Goal: Task Accomplishment & Management: Complete application form

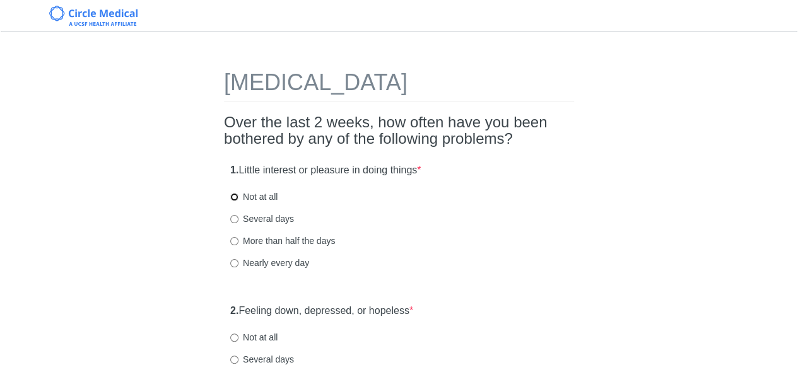
click at [235, 196] on input "Not at all" at bounding box center [234, 197] width 8 height 8
radio input "true"
click at [481, 261] on div "Nearly every day" at bounding box center [398, 263] width 337 height 13
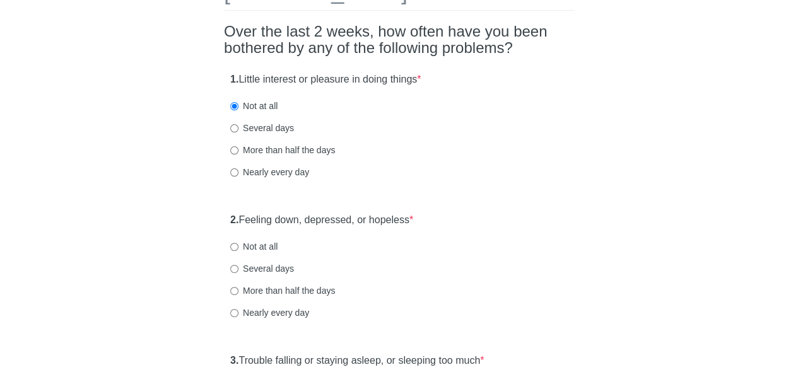
scroll to position [91, 0]
click at [231, 245] on input "Not at all" at bounding box center [234, 246] width 8 height 8
radio input "true"
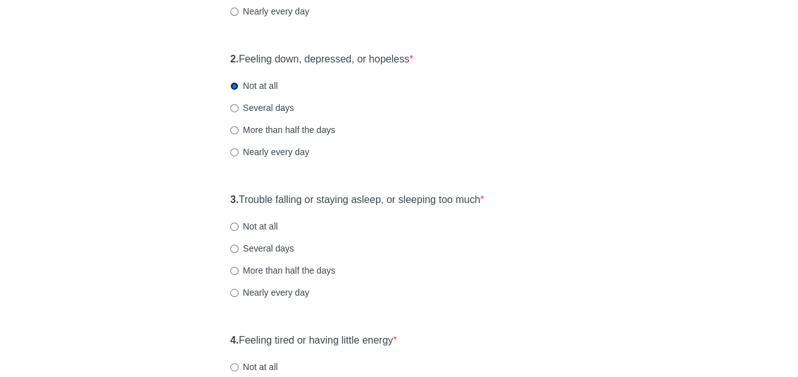
scroll to position [254, 0]
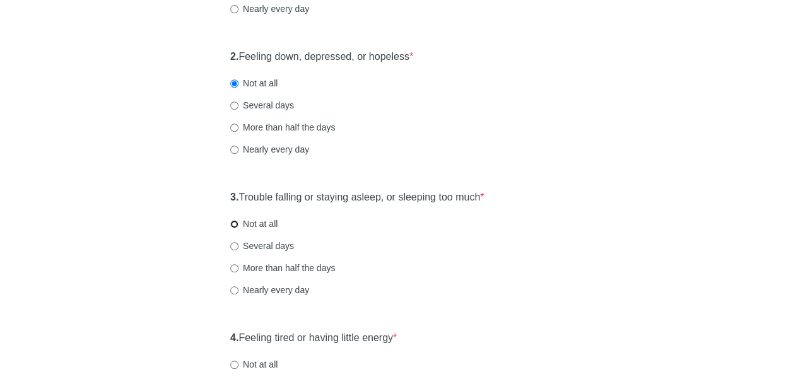
click at [236, 223] on input "Not at all" at bounding box center [234, 224] width 8 height 8
radio input "true"
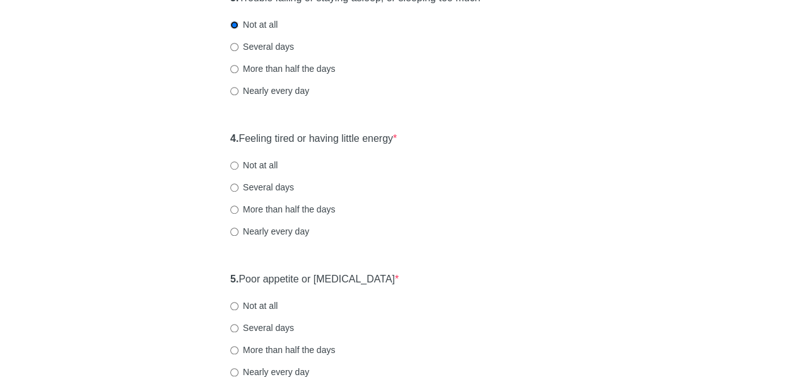
scroll to position [457, 0]
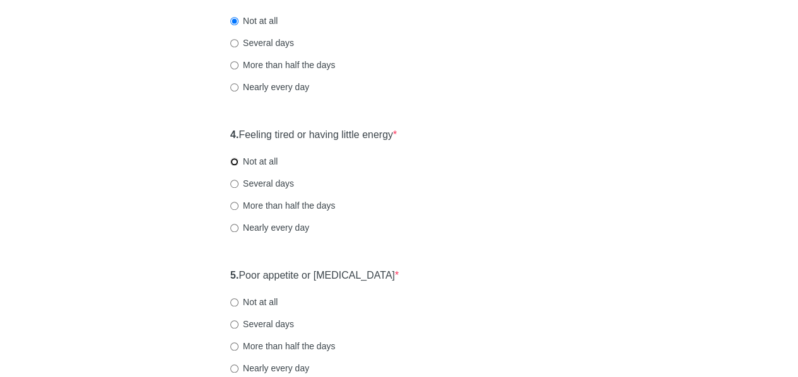
click at [236, 160] on input "Not at all" at bounding box center [234, 162] width 8 height 8
radio input "true"
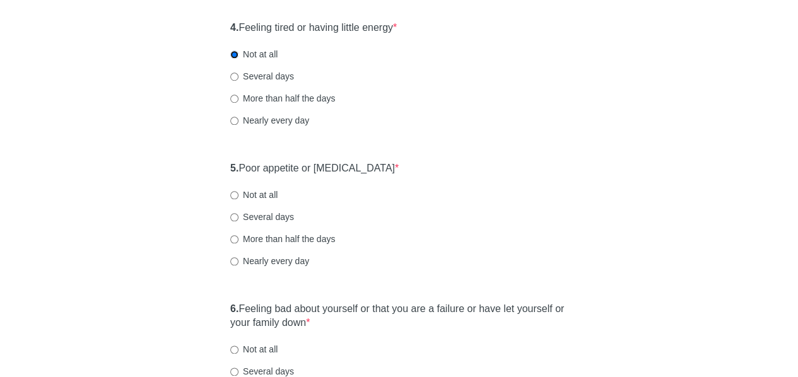
scroll to position [567, 0]
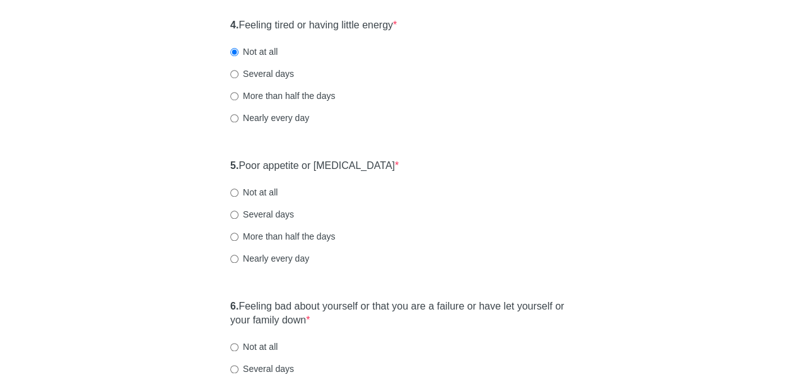
click at [175, 227] on div "[MEDICAL_DATA] Over the last 2 weeks, how often have you been bothered by any o…" at bounding box center [399, 195] width 738 height 1435
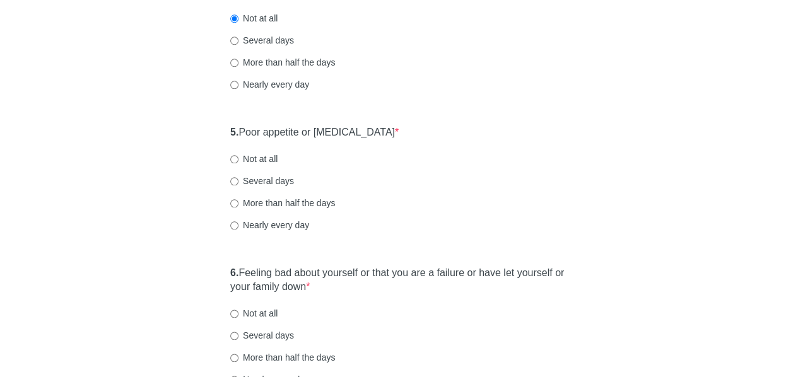
scroll to position [623, 0]
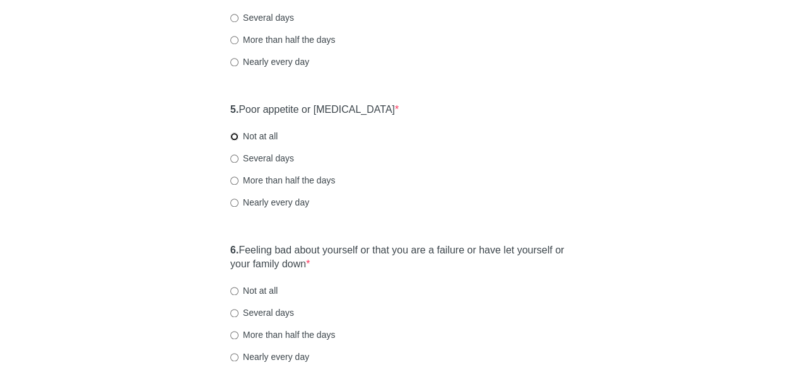
click at [234, 132] on input "Not at all" at bounding box center [234, 136] width 8 height 8
radio input "true"
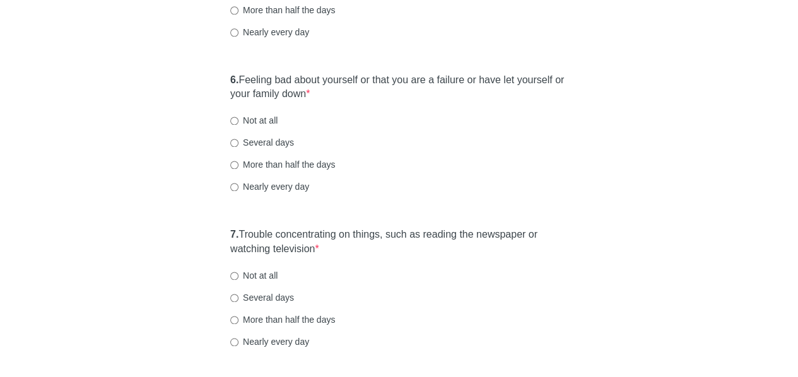
scroll to position [795, 0]
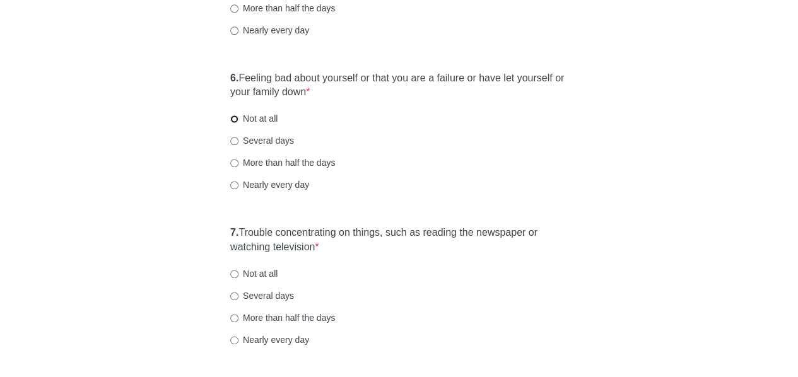
click at [235, 121] on input "Not at all" at bounding box center [234, 119] width 8 height 8
radio input "true"
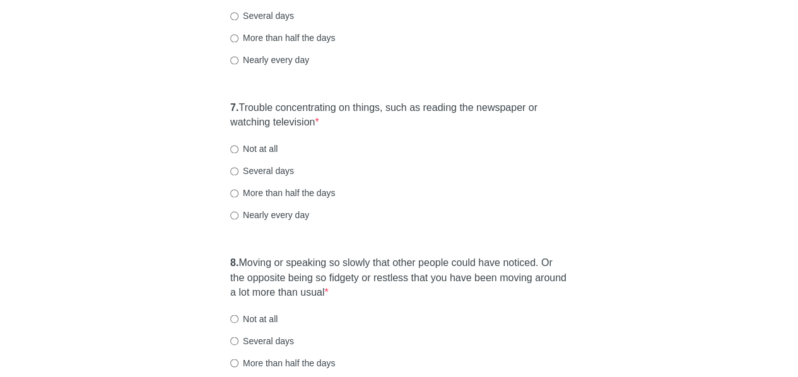
scroll to position [927, 0]
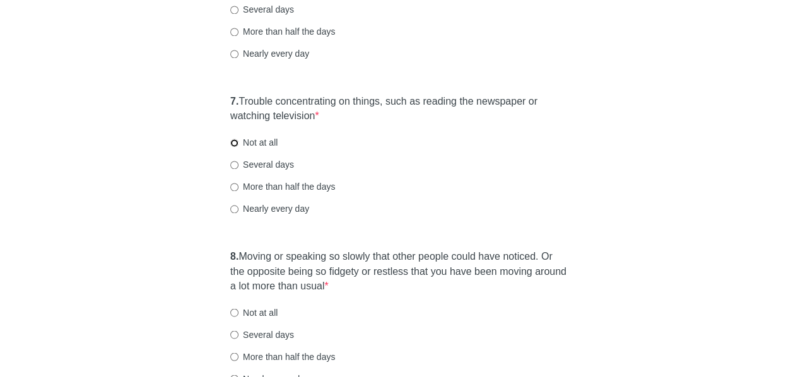
click at [237, 142] on input "Not at all" at bounding box center [234, 143] width 8 height 8
radio input "true"
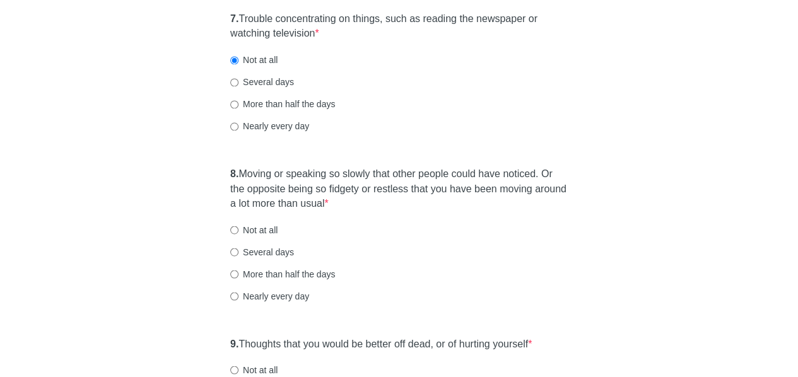
scroll to position [1009, 0]
click at [236, 228] on input "Not at all" at bounding box center [234, 230] width 8 height 8
radio input "true"
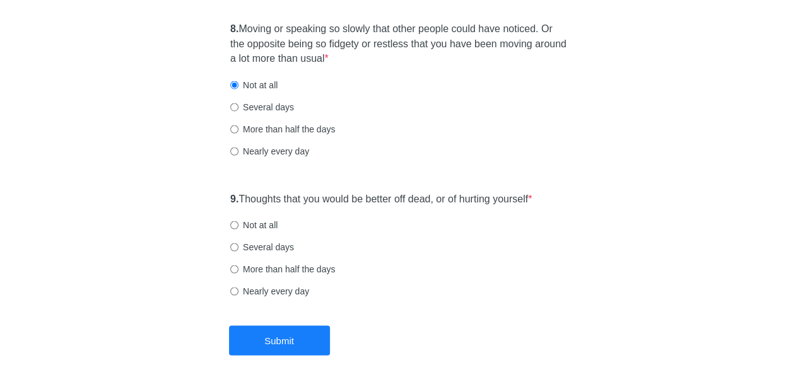
scroll to position [1155, 0]
click at [265, 225] on label "Not at all" at bounding box center [253, 224] width 47 height 13
click at [238, 225] on input "Not at all" at bounding box center [234, 224] width 8 height 8
radio input "true"
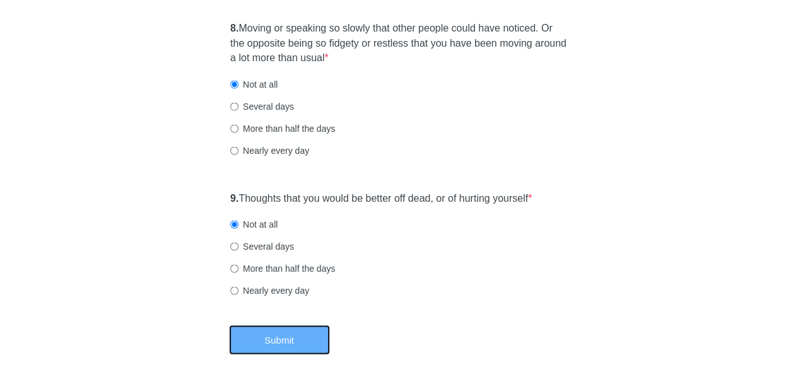
click at [286, 336] on button "Submit" at bounding box center [279, 340] width 101 height 30
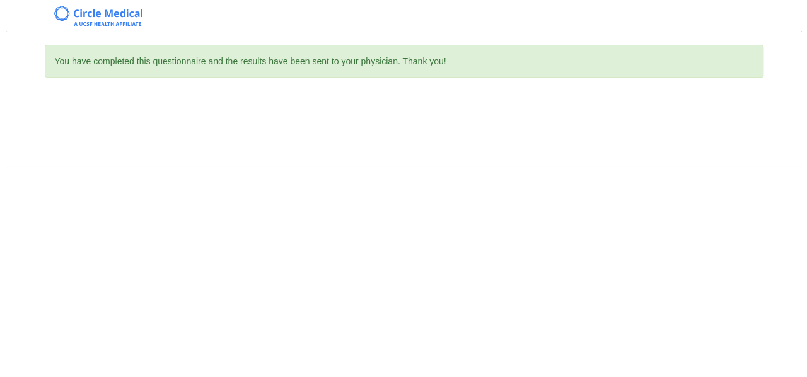
scroll to position [0, 0]
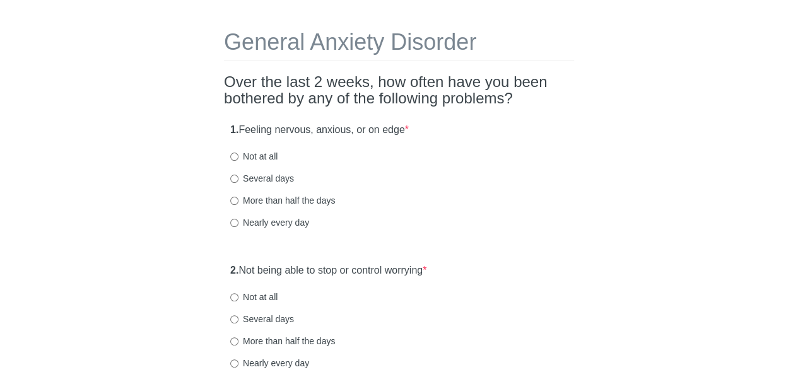
scroll to position [42, 0]
click at [255, 151] on label "Not at all" at bounding box center [253, 155] width 47 height 13
click at [238, 151] on input "Not at all" at bounding box center [234, 155] width 8 height 8
radio input "true"
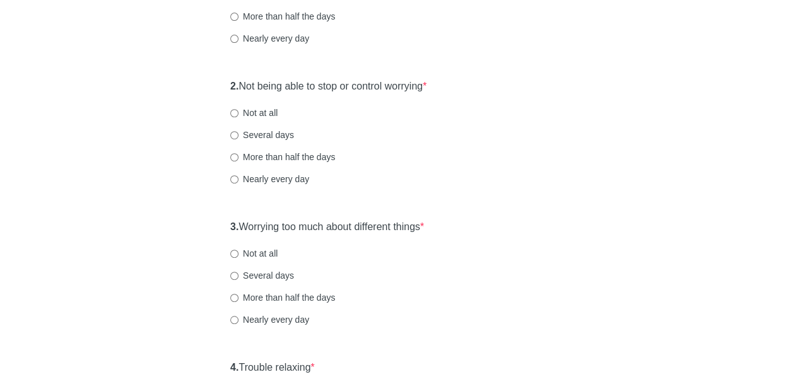
scroll to position [227, 0]
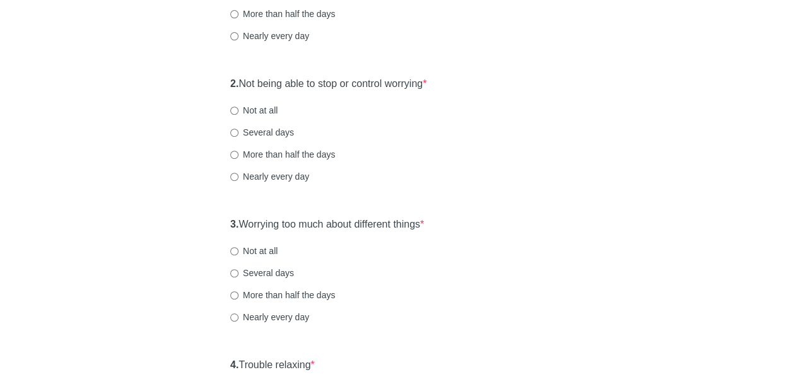
click at [259, 99] on div "2. Not being able to stop or control worrying * Not at all Several days More th…" at bounding box center [399, 136] width 350 height 131
click at [259, 105] on label "Not at all" at bounding box center [253, 110] width 47 height 13
click at [238, 107] on input "Not at all" at bounding box center [234, 111] width 8 height 8
radio input "true"
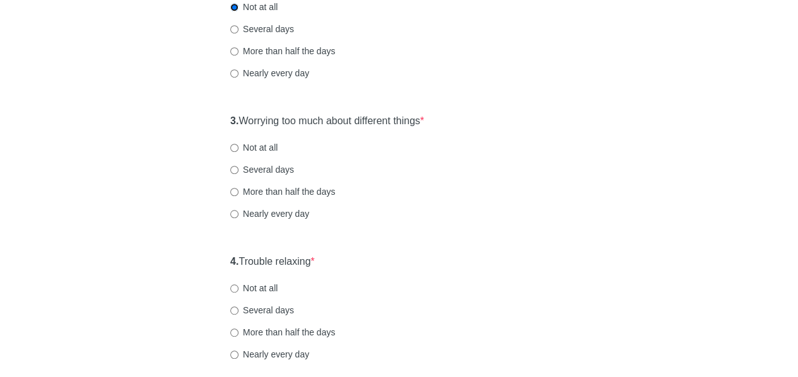
scroll to position [333, 0]
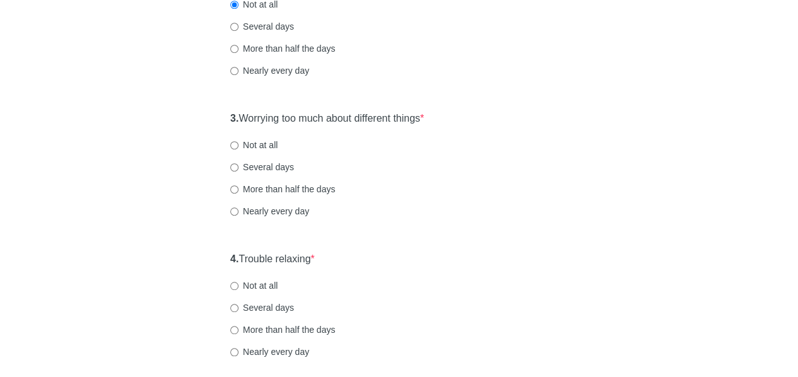
click at [238, 166] on label "Several days" at bounding box center [262, 167] width 64 height 13
click at [238, 166] on input "Several days" at bounding box center [234, 167] width 8 height 8
radio input "true"
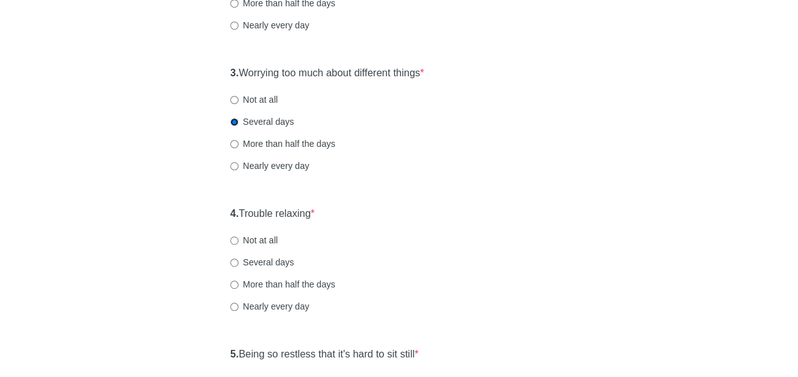
scroll to position [384, 0]
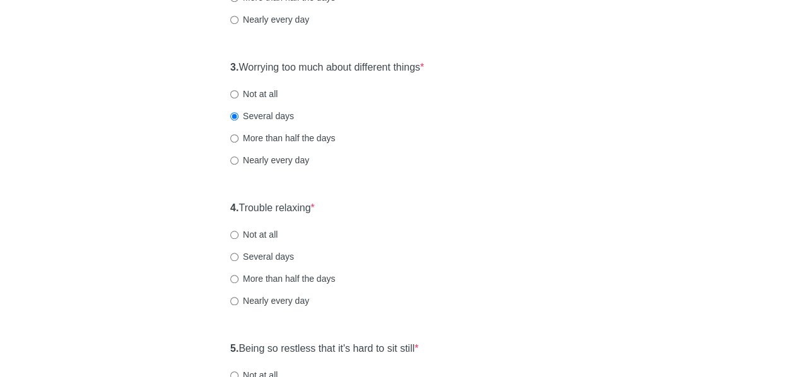
click at [462, 152] on div "3. Worrying too much about different things * Not at all Several days More than…" at bounding box center [399, 119] width 350 height 131
click at [188, 182] on div "General Anxiety Disorder Over the last 2 weeks, how often have you been bothere…" at bounding box center [399, 209] width 738 height 1096
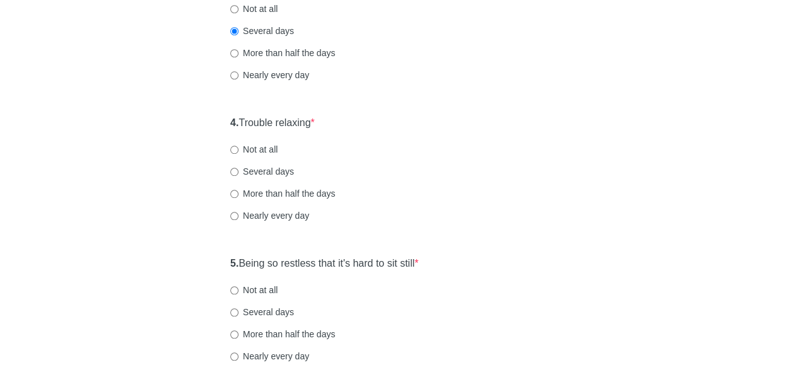
scroll to position [471, 0]
click at [248, 145] on label "Not at all" at bounding box center [253, 148] width 47 height 13
click at [238, 145] on input "Not at all" at bounding box center [234, 148] width 8 height 8
radio input "true"
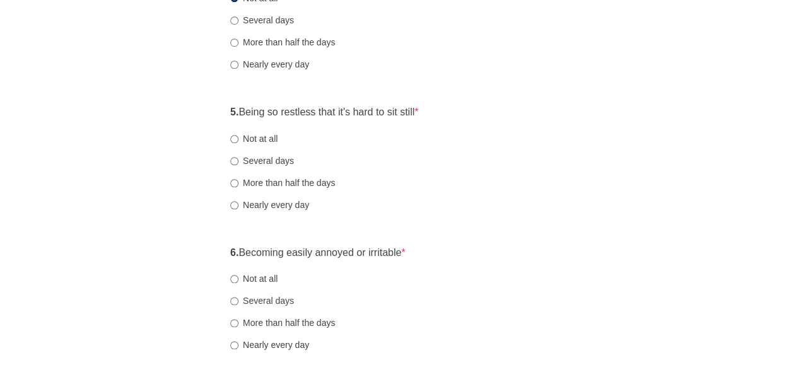
scroll to position [623, 0]
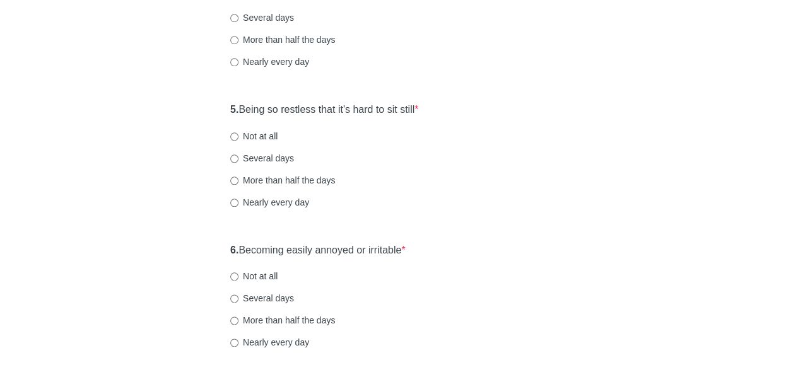
click at [267, 138] on label "Not at all" at bounding box center [253, 136] width 47 height 13
click at [238, 138] on input "Not at all" at bounding box center [234, 136] width 8 height 8
radio input "true"
click at [795, 251] on div "General Anxiety Disorder Over the last 2 weeks, how often have you been bothere…" at bounding box center [399, 23] width 798 height 1202
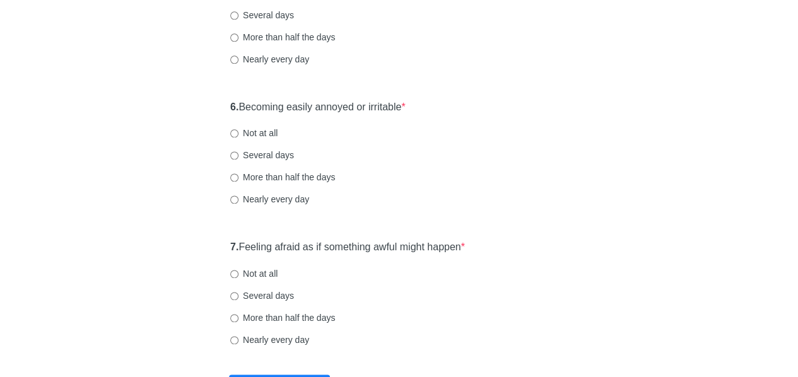
scroll to position [772, 0]
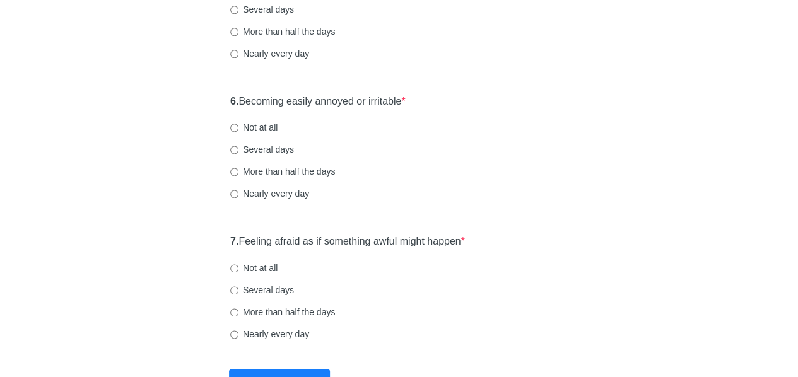
click at [266, 142] on div "6. Becoming easily annoyed or irritable * Not at all Several days More than hal…" at bounding box center [399, 153] width 350 height 131
click at [233, 147] on input "Several days" at bounding box center [234, 150] width 8 height 8
radio input "true"
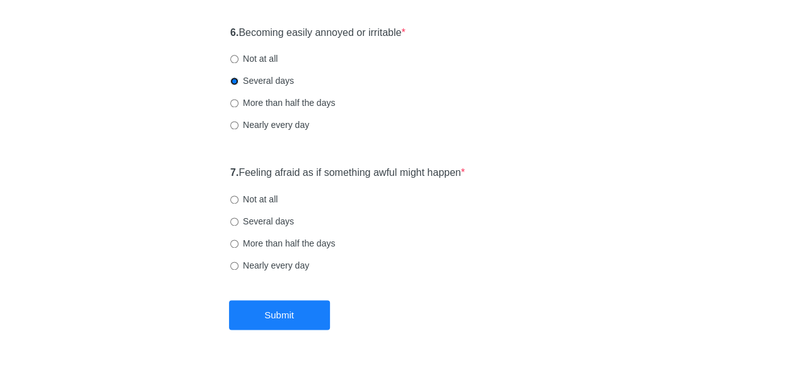
scroll to position [869, 0]
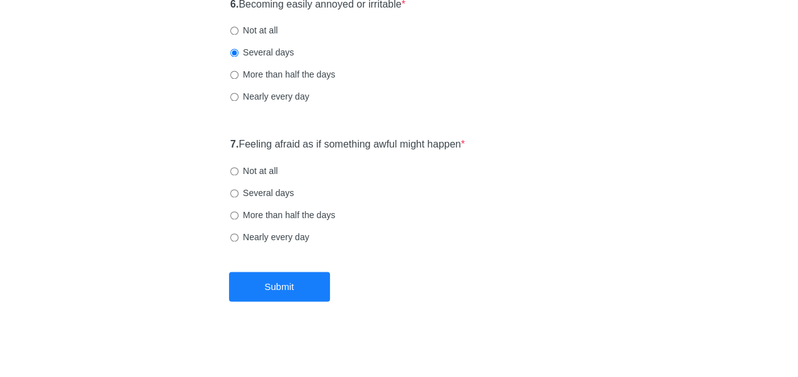
click at [246, 170] on label "Not at all" at bounding box center [253, 171] width 47 height 13
click at [238, 170] on input "Not at all" at bounding box center [234, 171] width 8 height 8
radio input "true"
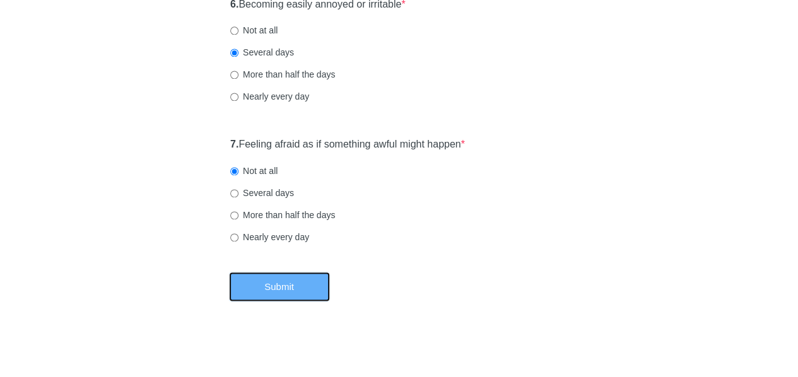
click at [266, 281] on button "Submit" at bounding box center [279, 287] width 101 height 30
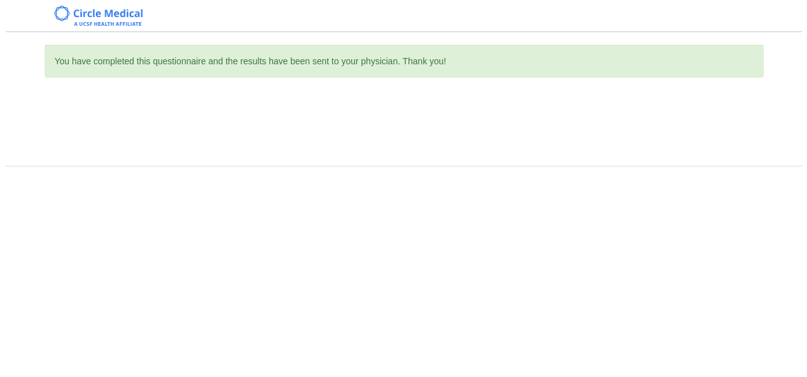
scroll to position [0, 0]
